Goal: Task Accomplishment & Management: Use online tool/utility

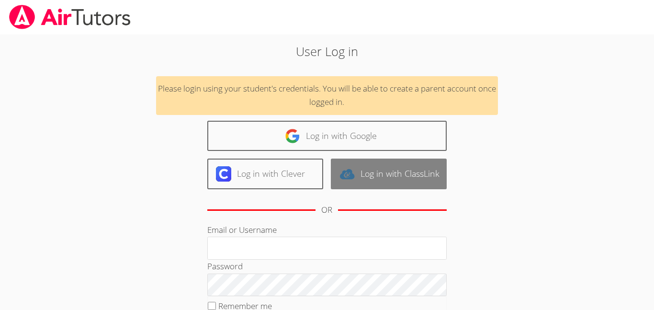
click at [368, 163] on link "Log in with ClassLink" at bounding box center [389, 173] width 116 height 30
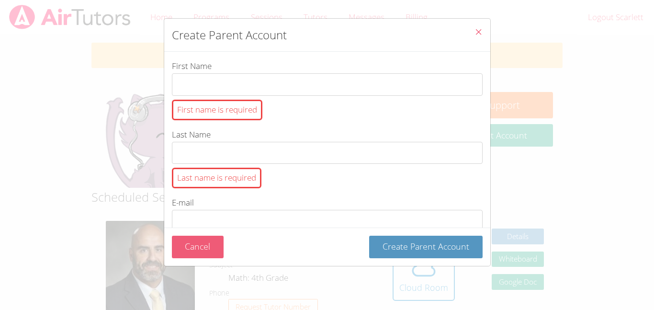
click at [194, 239] on button "Cancel" at bounding box center [198, 246] width 52 height 22
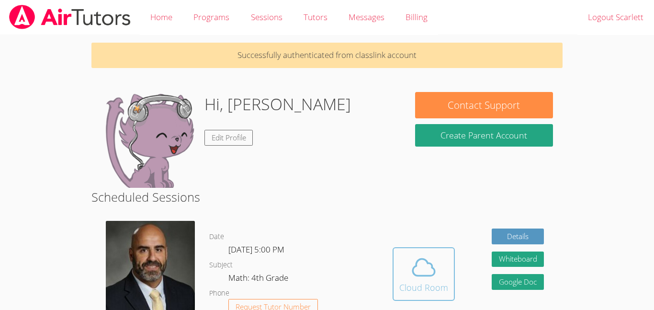
click at [404, 269] on span at bounding box center [423, 267] width 49 height 27
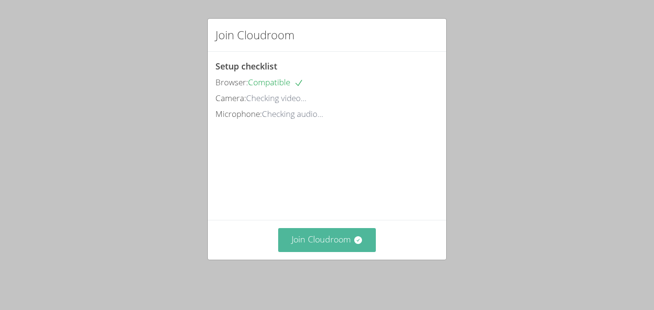
click at [345, 238] on button "Join Cloudroom" at bounding box center [327, 239] width 98 height 23
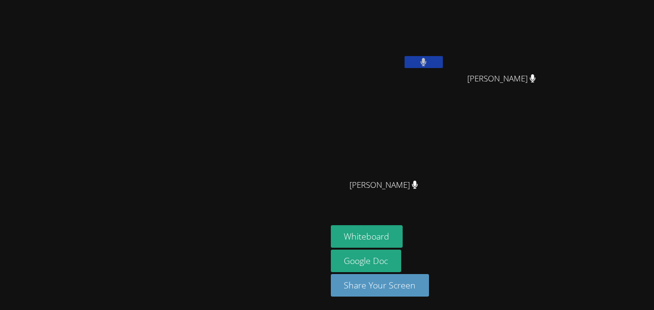
click at [443, 64] on button at bounding box center [423, 62] width 38 height 12
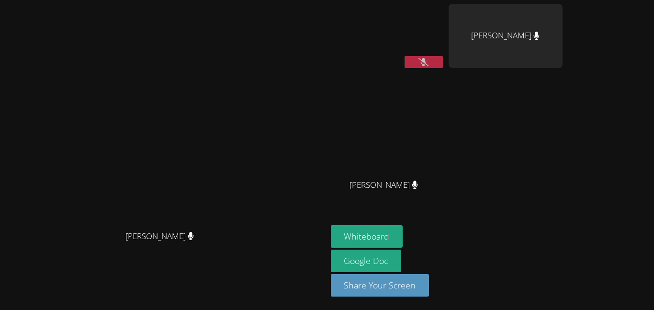
click at [418, 190] on span "Joshua Uchegbu" at bounding box center [383, 185] width 68 height 14
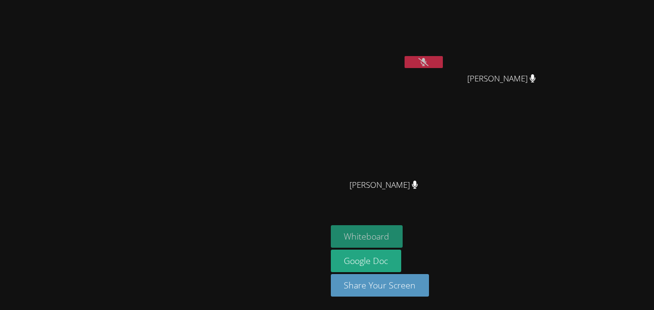
click at [403, 239] on button "Whiteboard" at bounding box center [367, 236] width 72 height 22
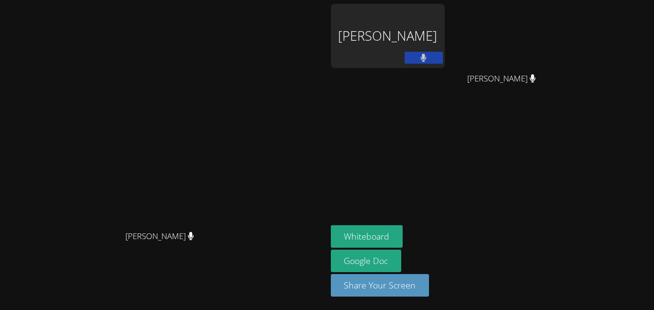
click at [331, 225] on button "Whiteboard" at bounding box center [367, 236] width 72 height 22
click at [445, 57] on div "Scarlett Enriquez" at bounding box center [388, 55] width 114 height 102
click at [426, 57] on icon at bounding box center [424, 58] width 6 height 8
click at [445, 42] on div "Scarlett Enriquez" at bounding box center [388, 36] width 114 height 64
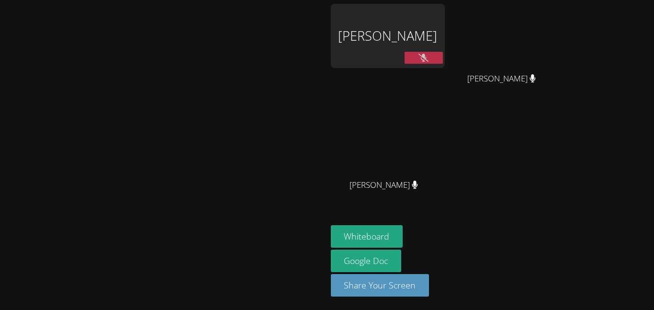
click at [443, 52] on button at bounding box center [423, 58] width 38 height 12
click at [426, 57] on icon at bounding box center [424, 58] width 6 height 8
click at [443, 54] on button at bounding box center [423, 58] width 38 height 12
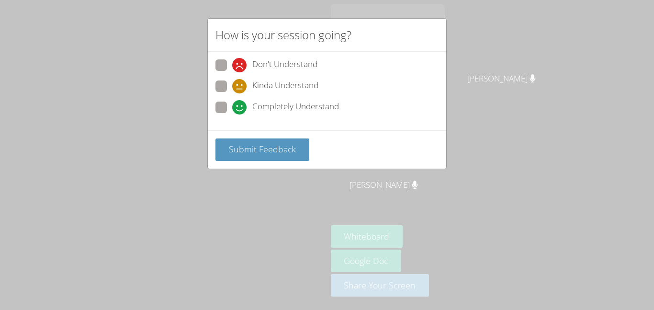
click at [295, 113] on span "Completely Understand" at bounding box center [295, 107] width 87 height 14
click at [240, 110] on input "Completely Understand" at bounding box center [236, 105] width 8 height 8
radio input "true"
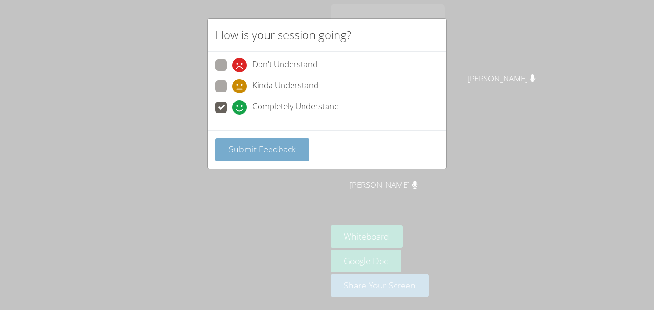
click at [249, 140] on button "Submit Feedback" at bounding box center [262, 149] width 94 height 22
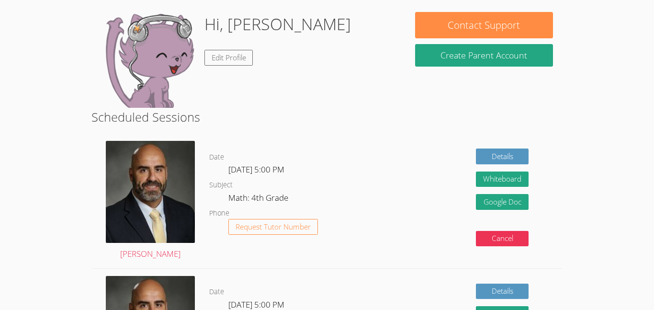
scroll to position [47, 0]
